Goal: Task Accomplishment & Management: Complete application form

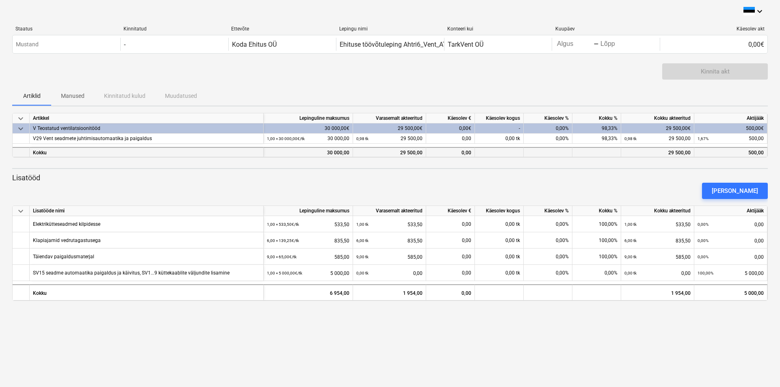
click at [462, 154] on div "0,00" at bounding box center [450, 152] width 49 height 10
click at [460, 154] on div "0,00" at bounding box center [450, 152] width 49 height 10
click at [457, 153] on div "0,00" at bounding box center [450, 152] width 49 height 10
click at [464, 153] on div "0,00" at bounding box center [450, 152] width 49 height 10
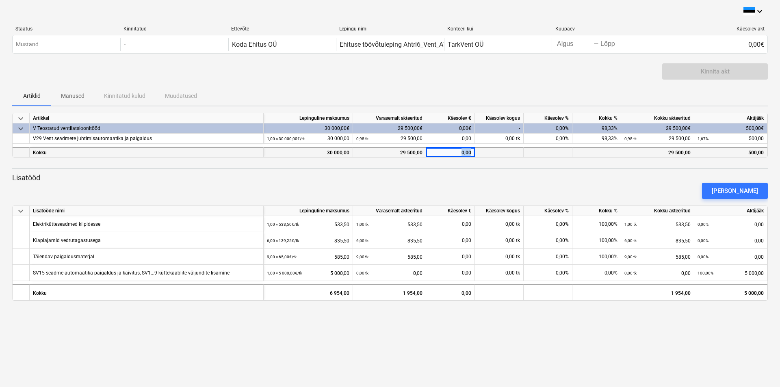
click at [464, 153] on div "0,00" at bounding box center [450, 152] width 49 height 10
click at [461, 137] on div "0,00" at bounding box center [450, 139] width 49 height 10
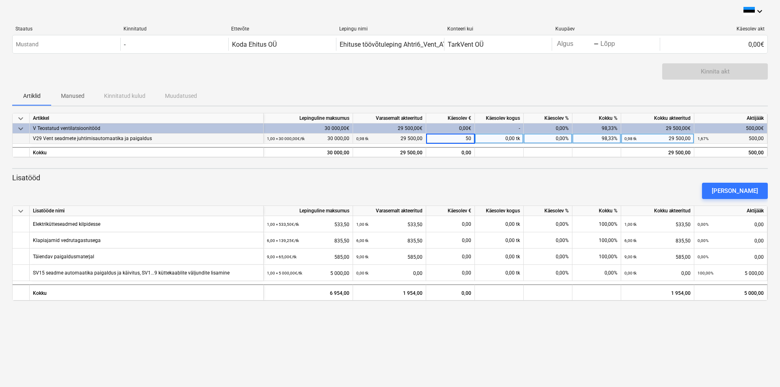
type input "500"
click at [493, 175] on p "Lisatööd" at bounding box center [389, 178] width 755 height 10
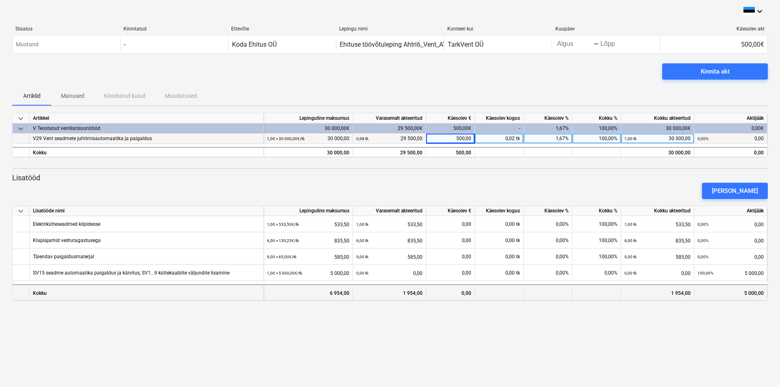
click at [461, 296] on div "0,00" at bounding box center [450, 292] width 49 height 16
click at [461, 292] on div "0,00" at bounding box center [450, 292] width 49 height 16
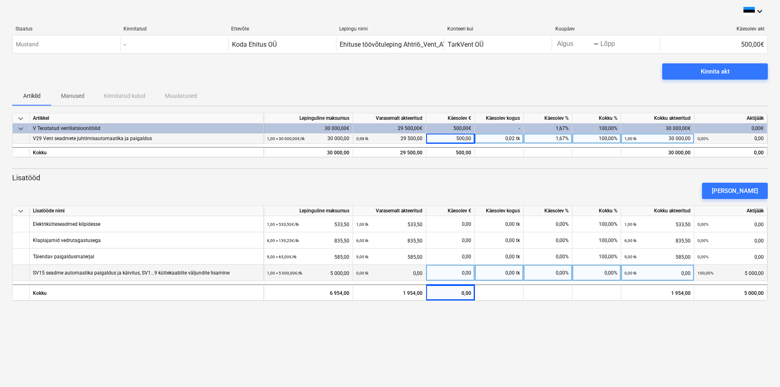
click at [462, 275] on div "0,00" at bounding box center [450, 273] width 42 height 16
type input "4000"
click at [520, 342] on div "keyboard_arrow_down Staatus Kinnitatud Ettevõte Lepingu nimi Konteeri kui Kuupä…" at bounding box center [390, 193] width 780 height 387
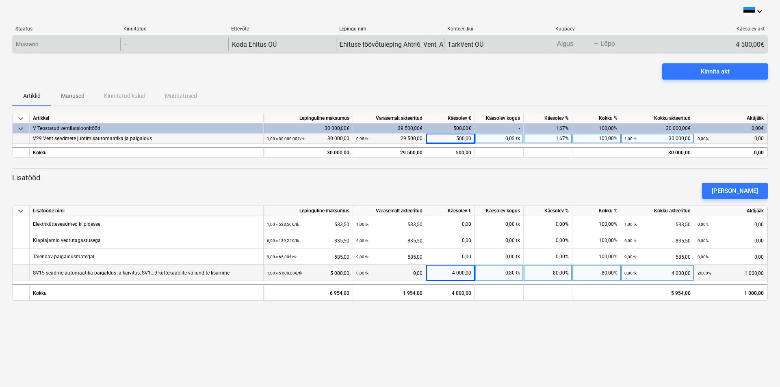
click at [573, 45] on body "keyboard_arrow_down Staatus Kinnitatud Ettevõte Lepingu nimi Konteeri kui Kuupä…" at bounding box center [390, 193] width 780 height 387
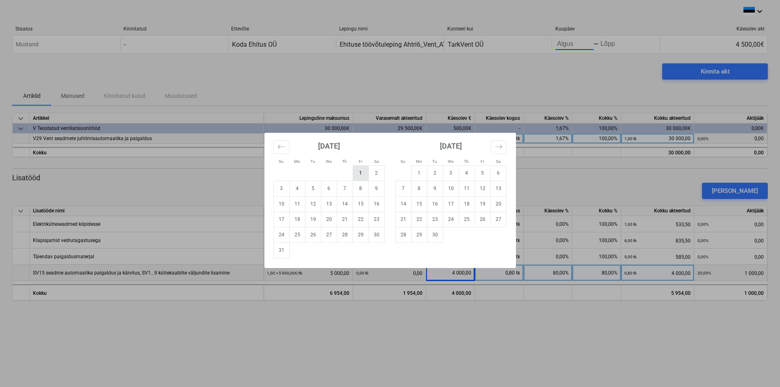
click at [362, 173] on td "1" at bounding box center [361, 172] width 16 height 15
type input "[DATE]"
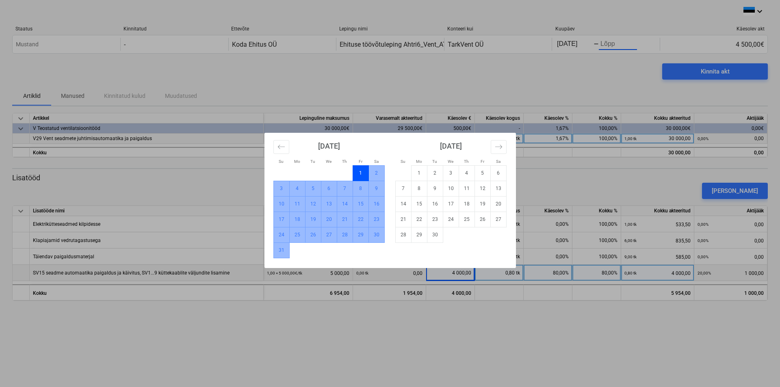
click at [281, 254] on td "31" at bounding box center [281, 249] width 16 height 15
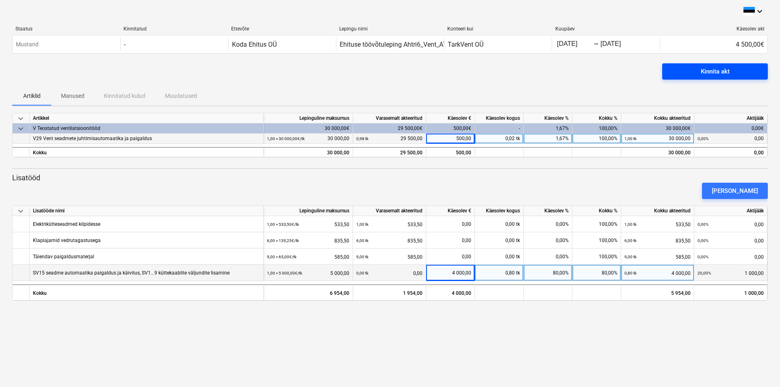
click at [686, 73] on span "Kinnita akt" at bounding box center [715, 71] width 86 height 11
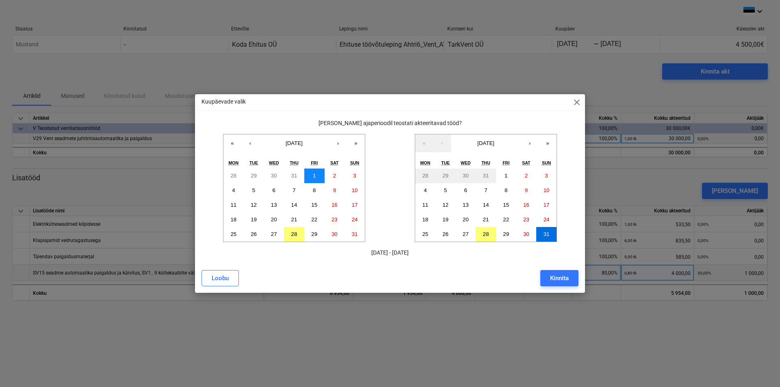
click at [313, 176] on abbr "1" at bounding box center [314, 176] width 3 height 6
click at [297, 231] on abbr "28" at bounding box center [294, 234] width 6 height 6
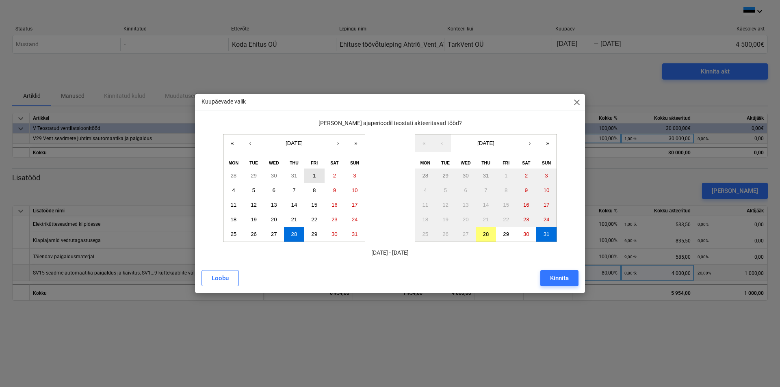
click at [311, 175] on button "1" at bounding box center [314, 176] width 20 height 15
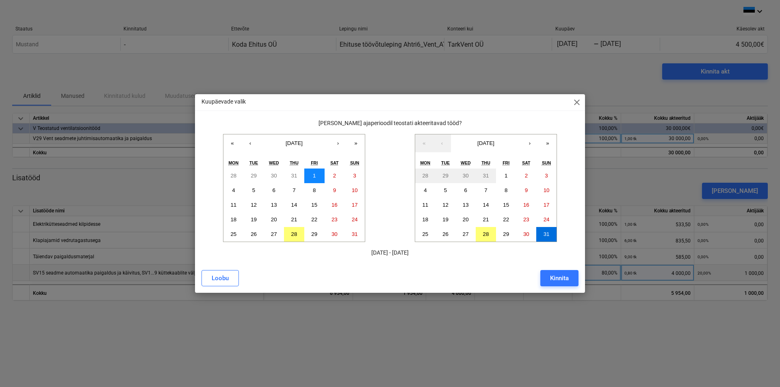
click at [311, 175] on button "1" at bounding box center [314, 176] width 20 height 15
click at [277, 236] on abbr "27" at bounding box center [274, 234] width 6 height 6
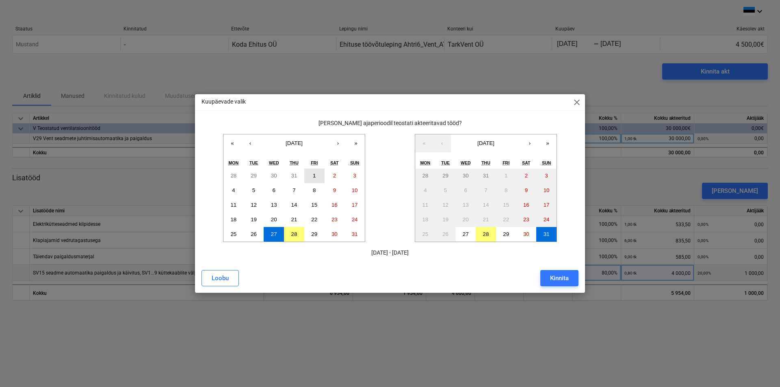
click at [308, 175] on button "1" at bounding box center [314, 176] width 20 height 15
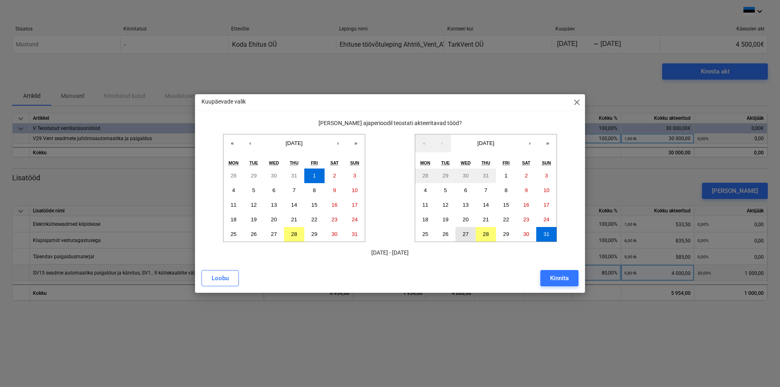
click at [472, 236] on button "27" at bounding box center [465, 234] width 20 height 15
click at [559, 281] on div "Kinnita" at bounding box center [559, 278] width 19 height 11
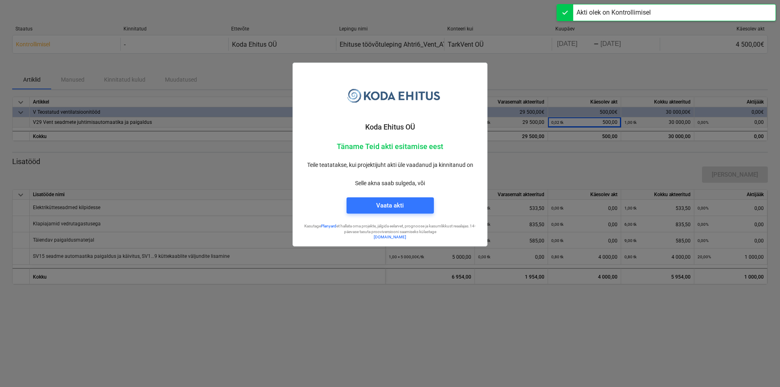
click at [247, 78] on div at bounding box center [390, 193] width 780 height 387
